Goal: Information Seeking & Learning: Learn about a topic

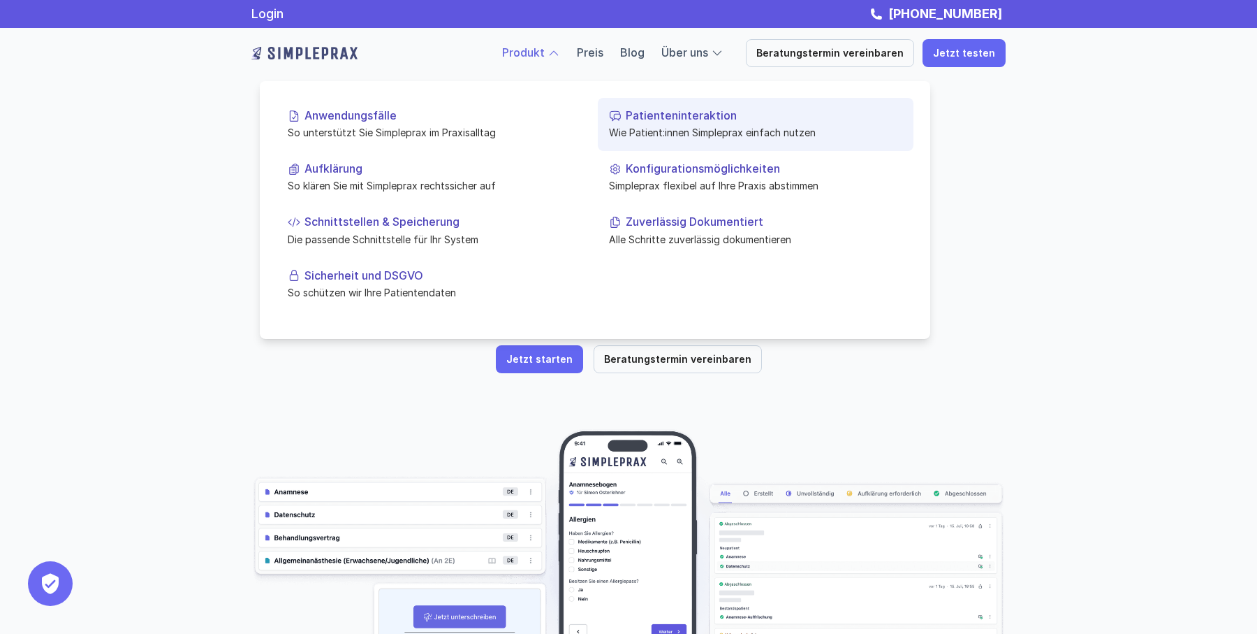
click at [724, 128] on p "Wie Patient:innen Simpleprax einfach nutzen" at bounding box center [755, 132] width 293 height 15
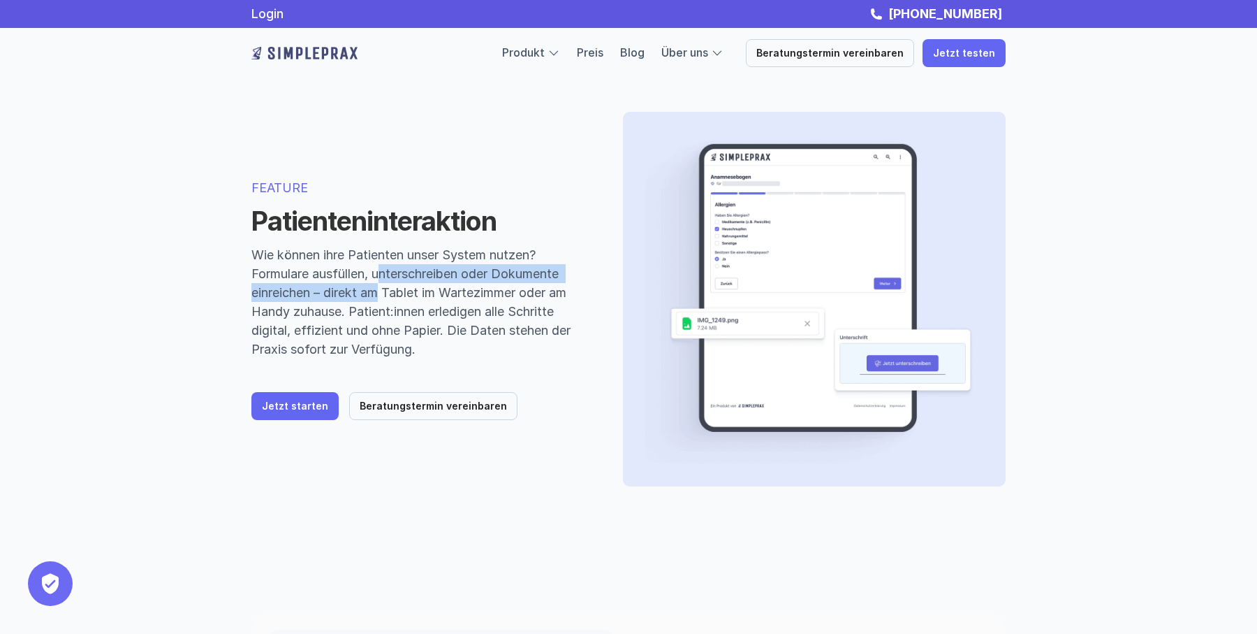
drag, startPoint x: 381, startPoint y: 268, endPoint x: 381, endPoint y: 297, distance: 28.6
click at [381, 293] on p "Wie können ihre Patienten unser System nutzen? Formulare ausfüllen, unterschrei…" at bounding box center [420, 301] width 338 height 113
click at [381, 297] on p "Wie können ihre Patienten unser System nutzen? Formulare ausfüllen, unterschrei…" at bounding box center [420, 301] width 338 height 113
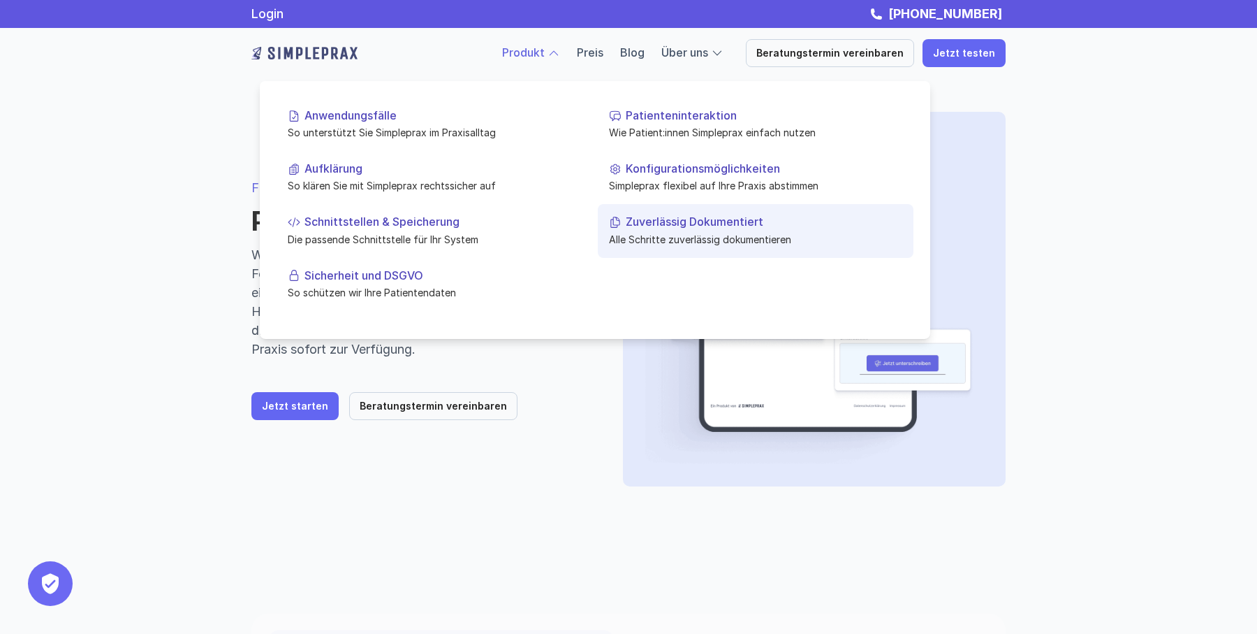
click at [701, 244] on p "Alle Schritte zuverlässig dokumentieren" at bounding box center [755, 238] width 293 height 15
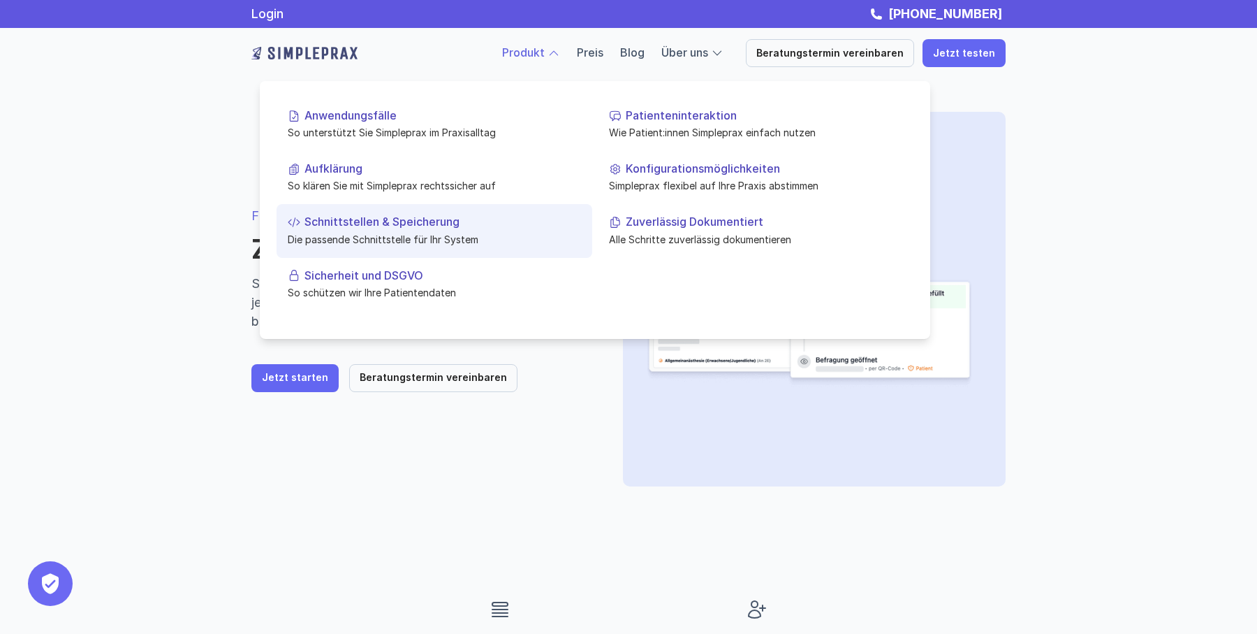
click at [376, 226] on p "Schnittstellen & Speicherung" at bounding box center [443, 221] width 277 height 13
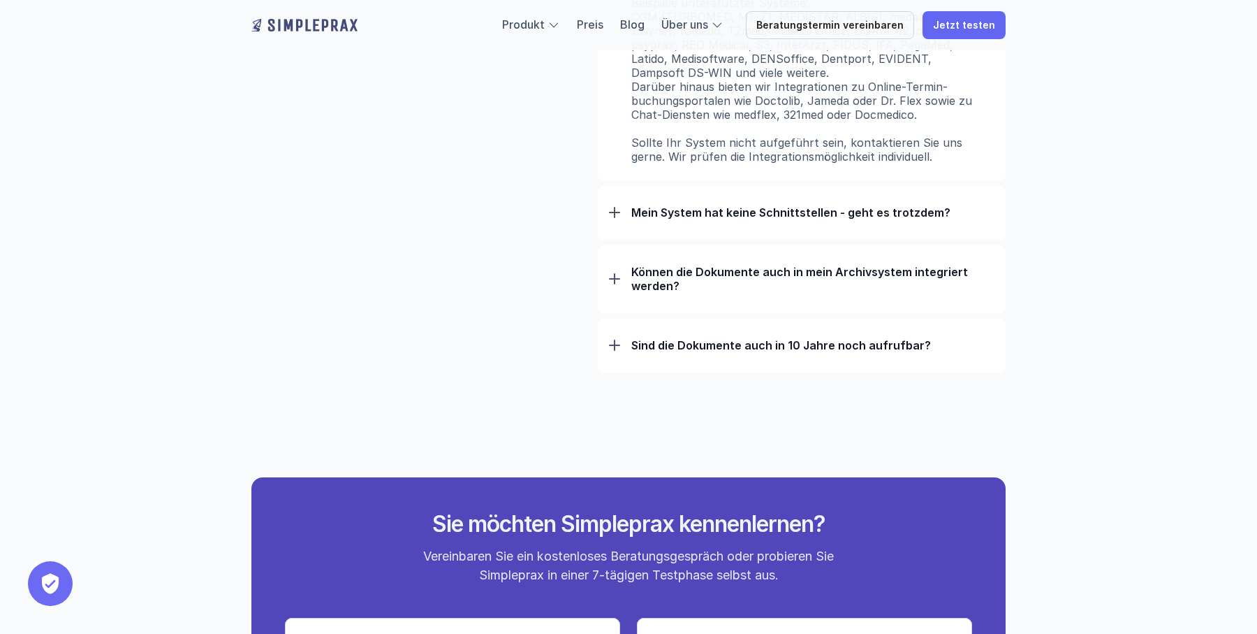
scroll to position [1122, 0]
